Goal: Information Seeking & Learning: Learn about a topic

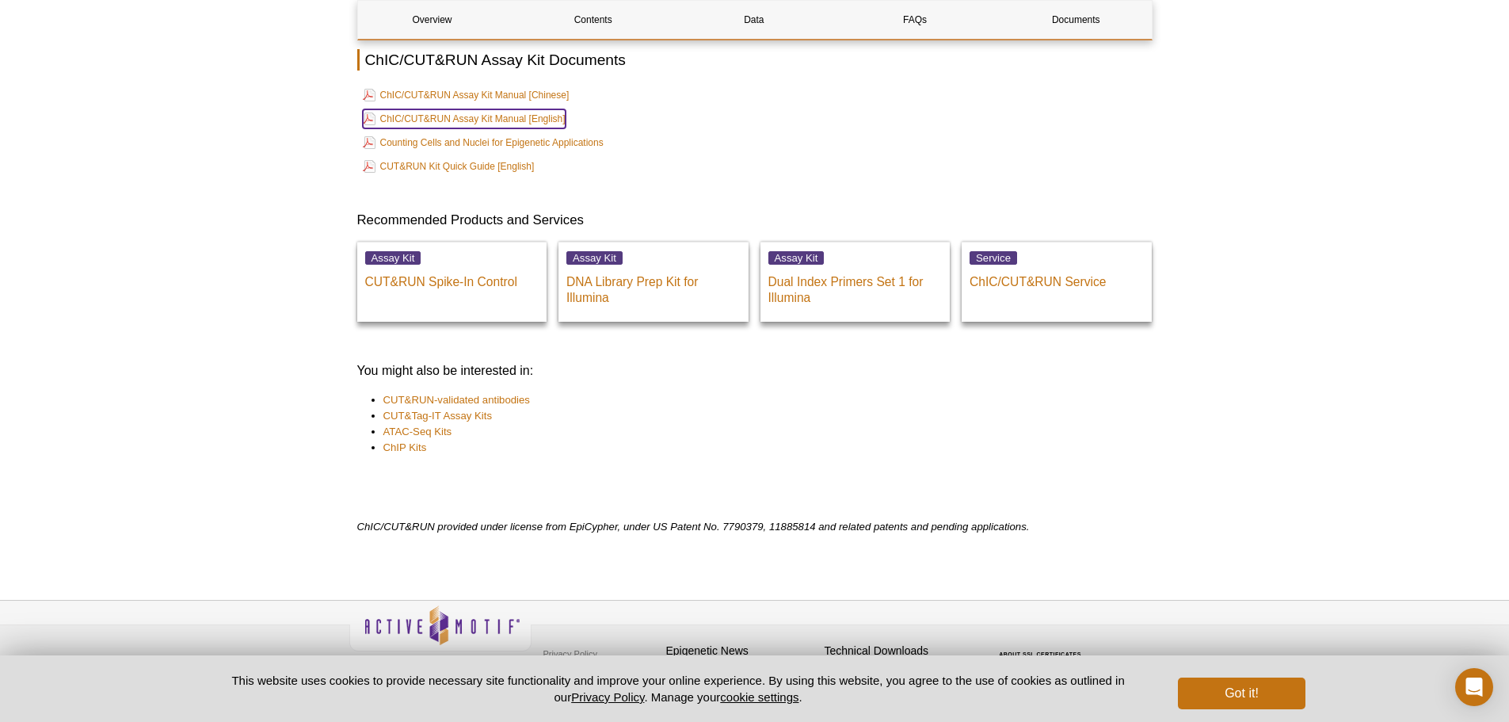
scroll to position [5415, 0]
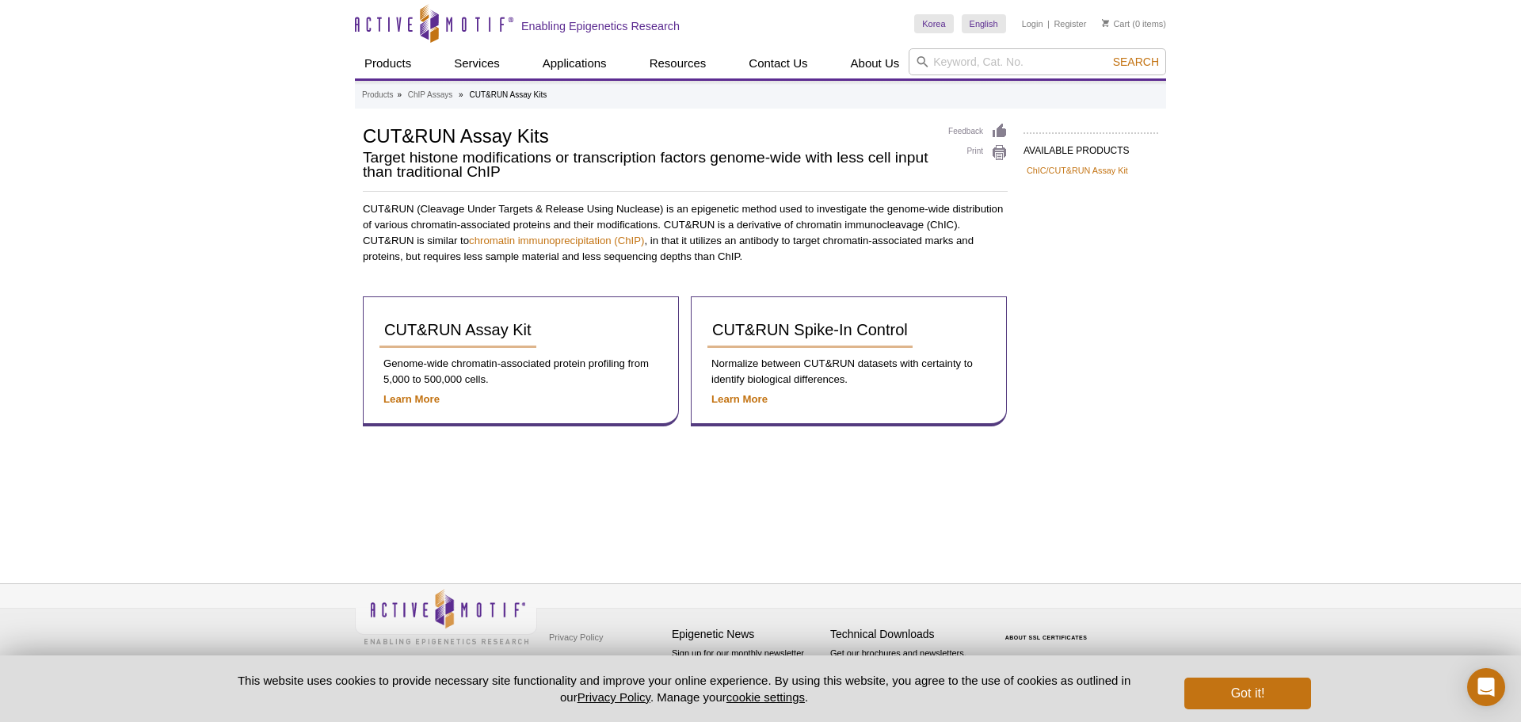
drag, startPoint x: 0, startPoint y: 0, endPoint x: 1115, endPoint y: 279, distance: 1149.7
click at [1115, 279] on div "AVAILABLE PRODUCTS ChIC/CUT&RUN Assay Kit Available Products ChIC/CUT&RUN Assay…" at bounding box center [760, 290] width 811 height 335
click at [1115, 312] on div "AVAILABLE PRODUCTS ChIC/CUT&RUN Assay Kit Available Products ChIC/CUT&RUN Assay…" at bounding box center [760, 290] width 811 height 335
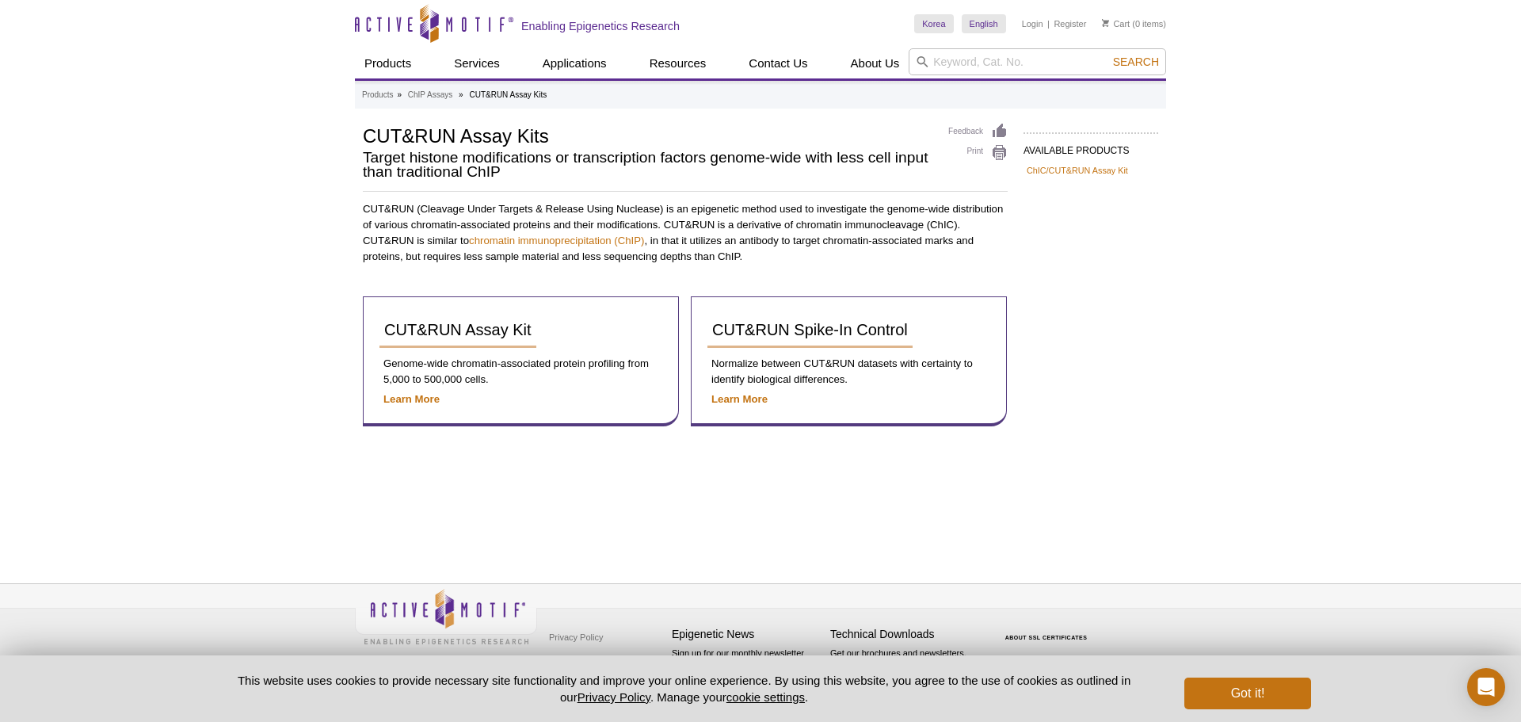
click at [1115, 312] on div "AVAILABLE PRODUCTS ChIC/CUT&RUN Assay Kit Available Products ChIC/CUT&RUN Assay…" at bounding box center [760, 290] width 811 height 335
drag, startPoint x: 1033, startPoint y: 287, endPoint x: 1046, endPoint y: 284, distance: 13.8
click at [1038, 287] on div "AVAILABLE PRODUCTS ChIC/CUT&RUN Assay Kit Available Products ChIC/CUT&RUN Assay…" at bounding box center [760, 290] width 811 height 335
